Goal: Check status: Check status

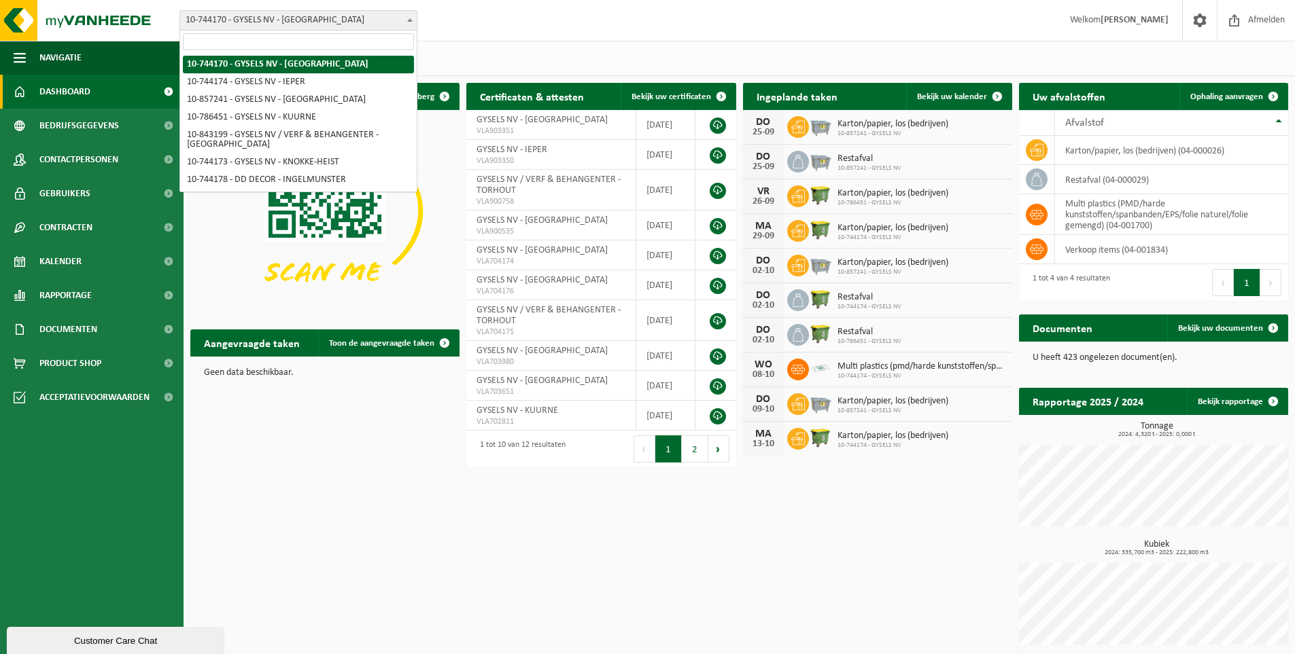
click at [412, 18] on span at bounding box center [410, 20] width 14 height 18
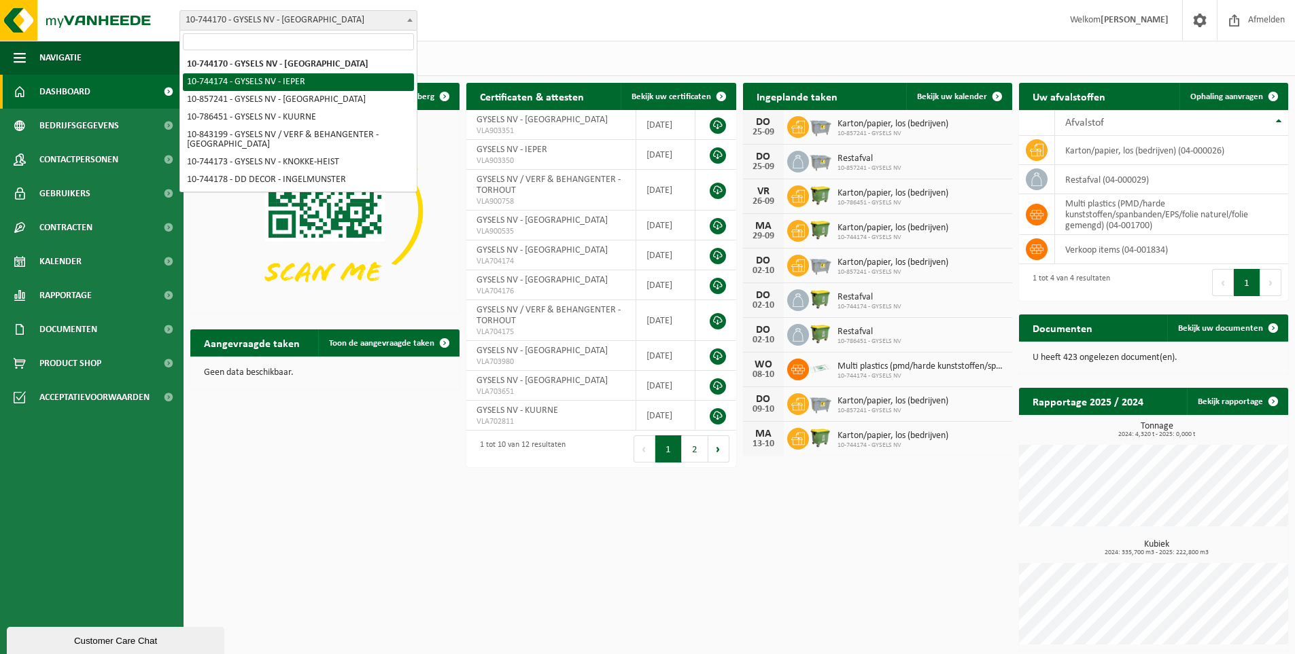
select select "23317"
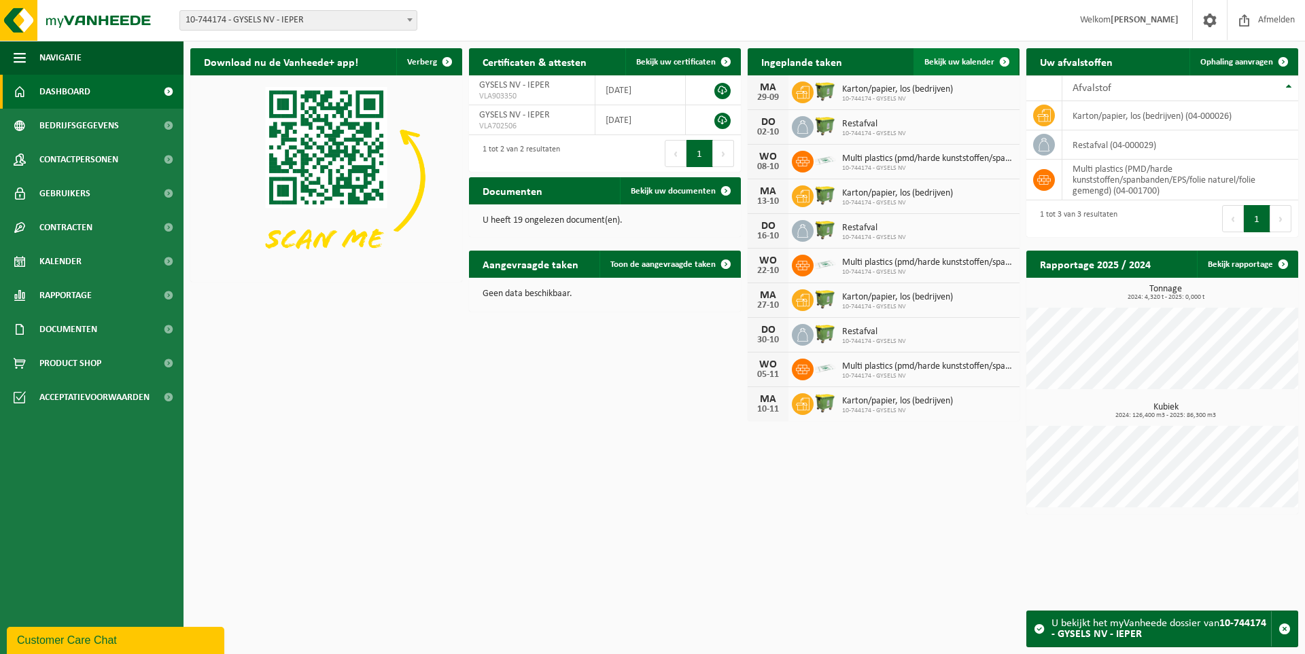
click at [956, 61] on span "Bekijk uw kalender" at bounding box center [959, 62] width 70 height 9
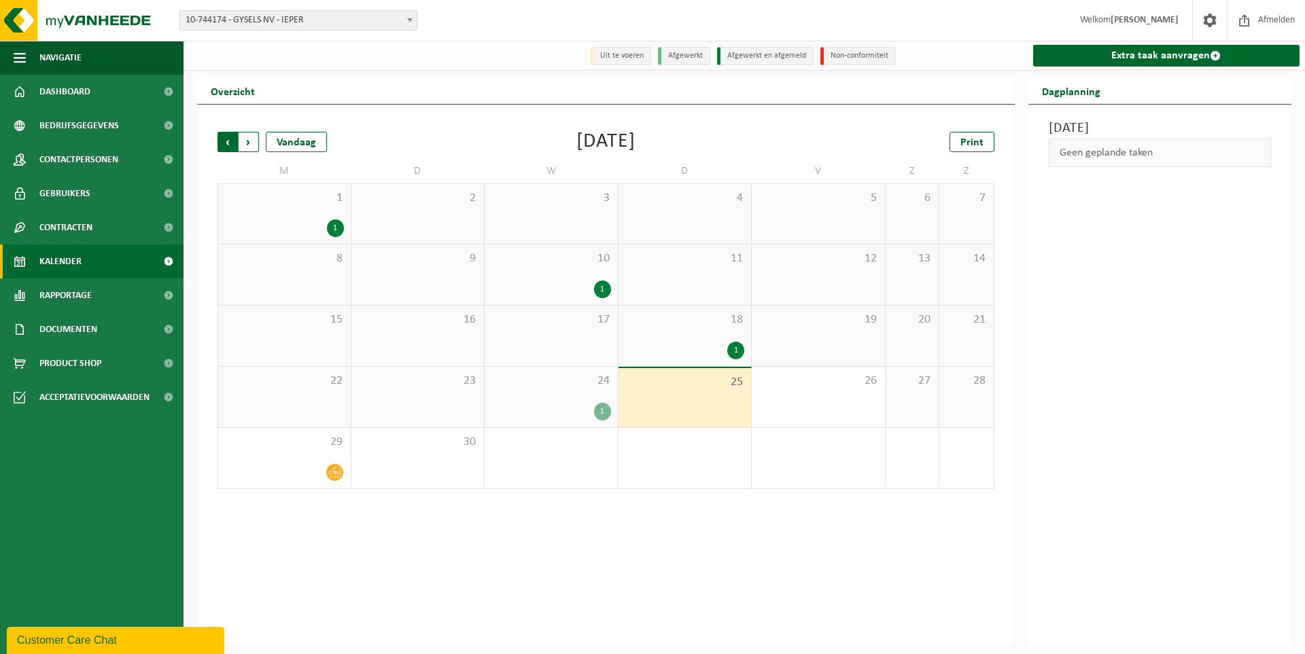
click at [247, 142] on span "Volgende" at bounding box center [249, 142] width 20 height 20
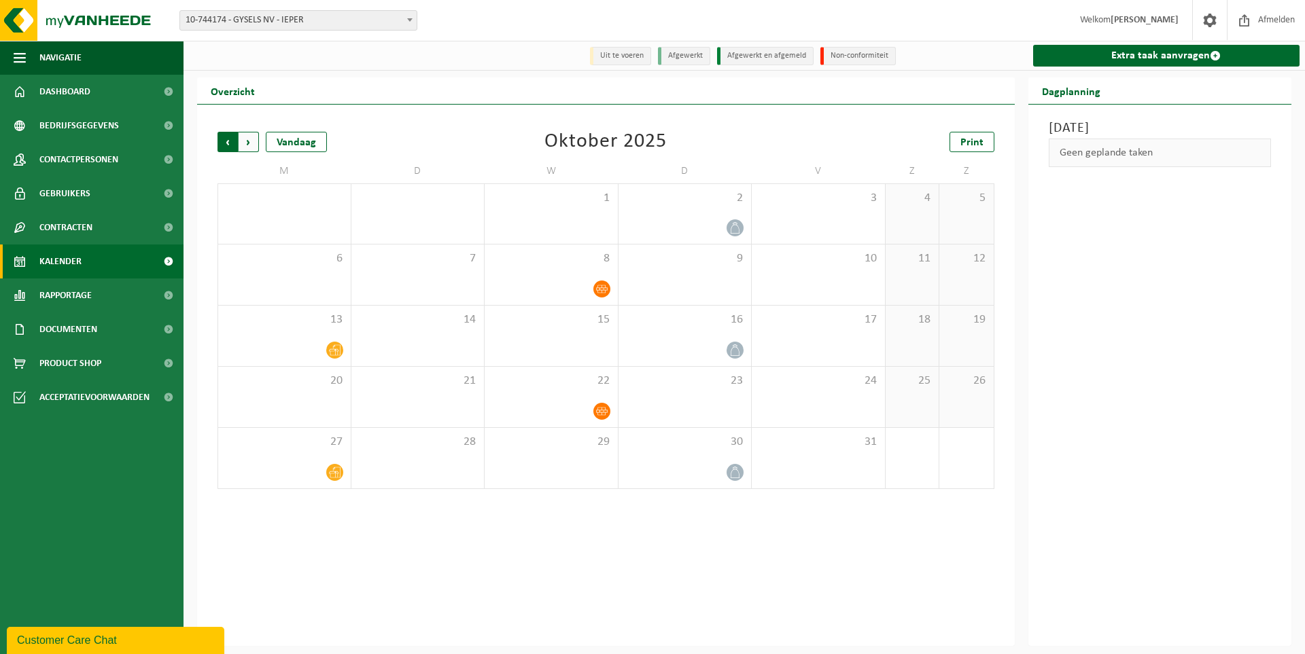
click at [251, 142] on span "Volgende" at bounding box center [249, 142] width 20 height 20
click at [253, 141] on span "Volgende" at bounding box center [249, 142] width 20 height 20
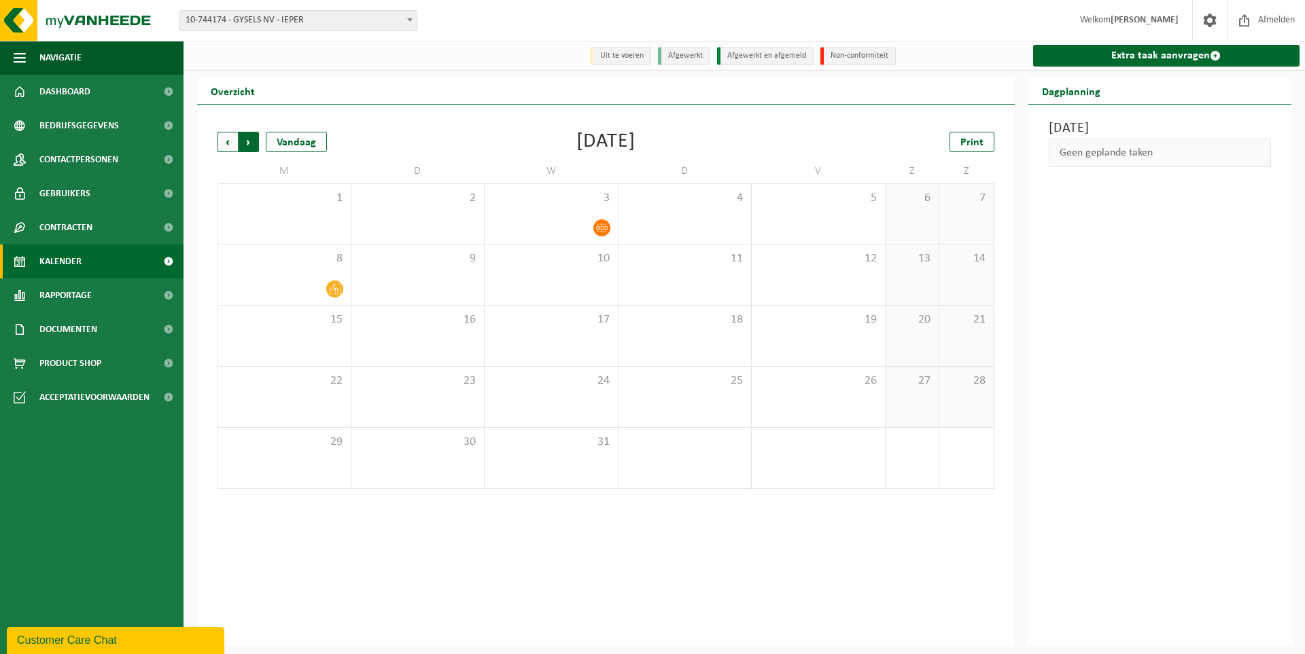
click at [228, 139] on span "Vorige" at bounding box center [227, 142] width 20 height 20
click at [225, 142] on span "Vorige" at bounding box center [227, 142] width 20 height 20
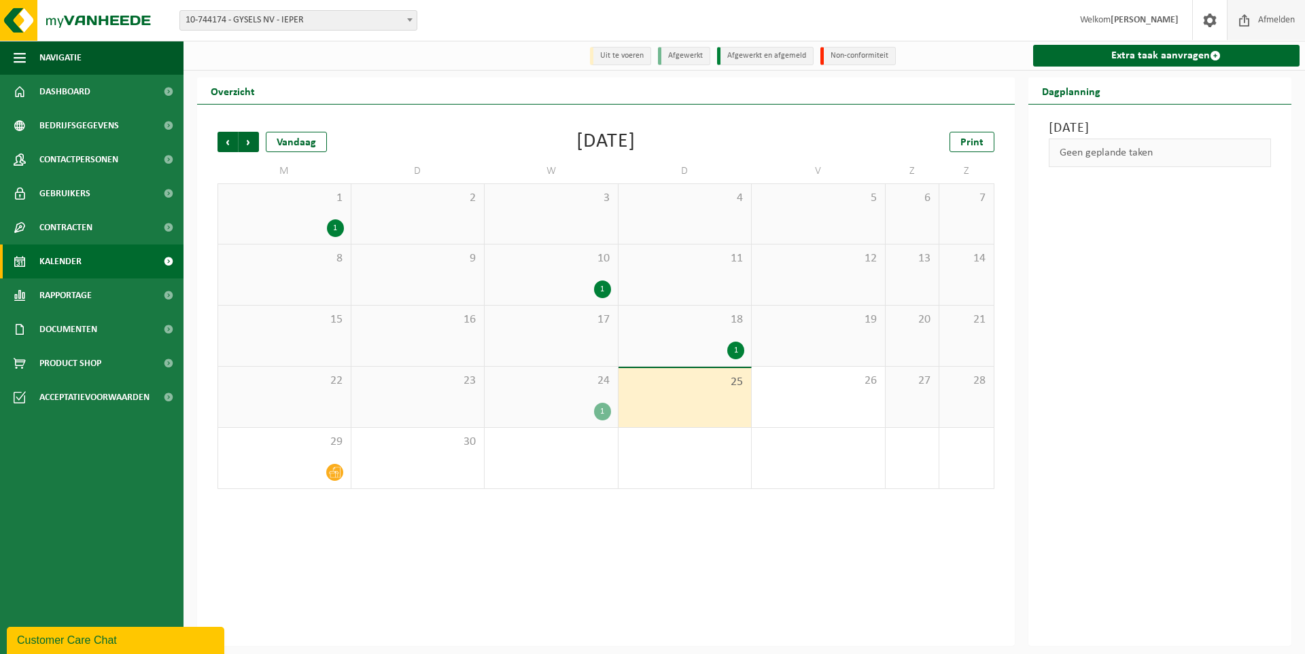
click at [1277, 22] on span "Afmelden" at bounding box center [1276, 20] width 43 height 40
